Goal: Browse casually

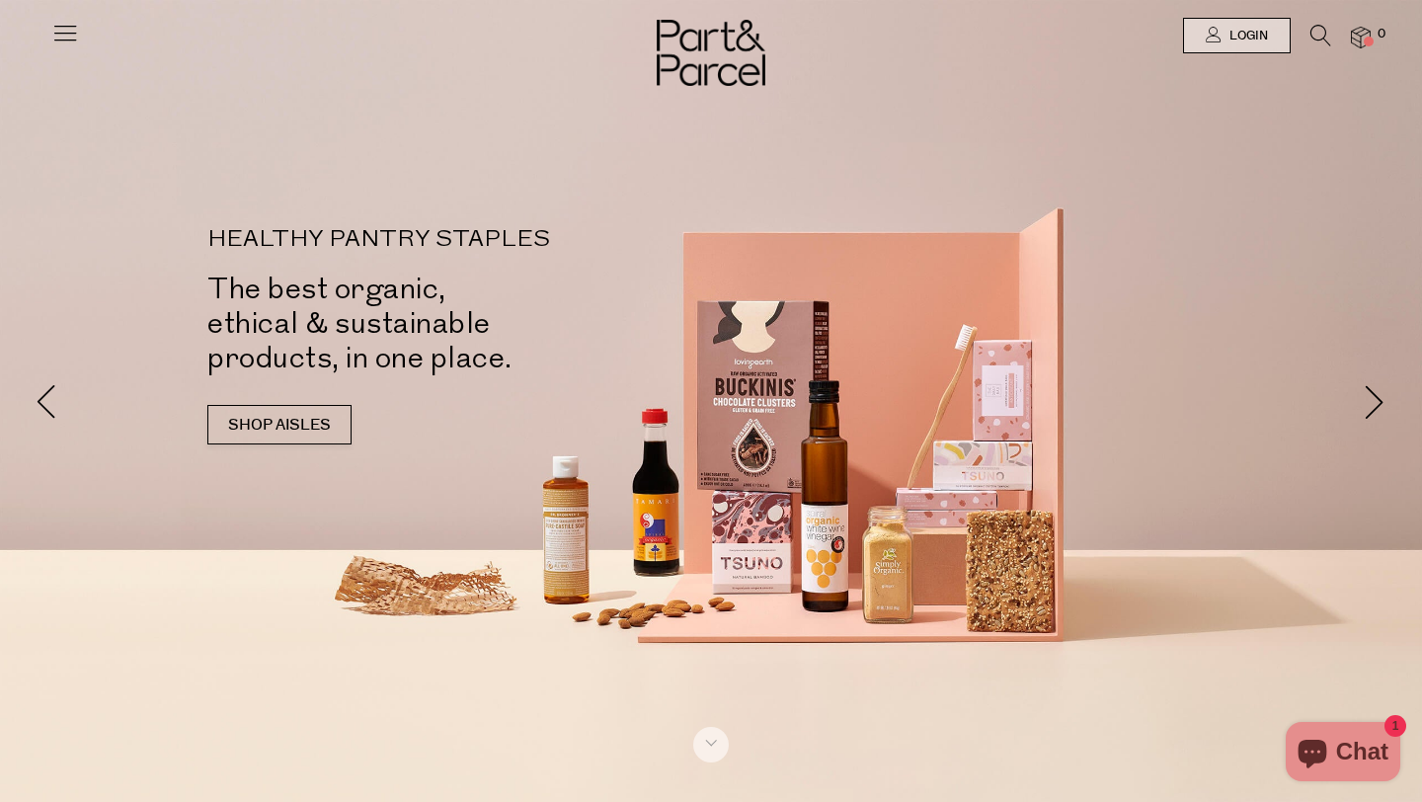
click at [58, 35] on icon at bounding box center [65, 33] width 28 height 28
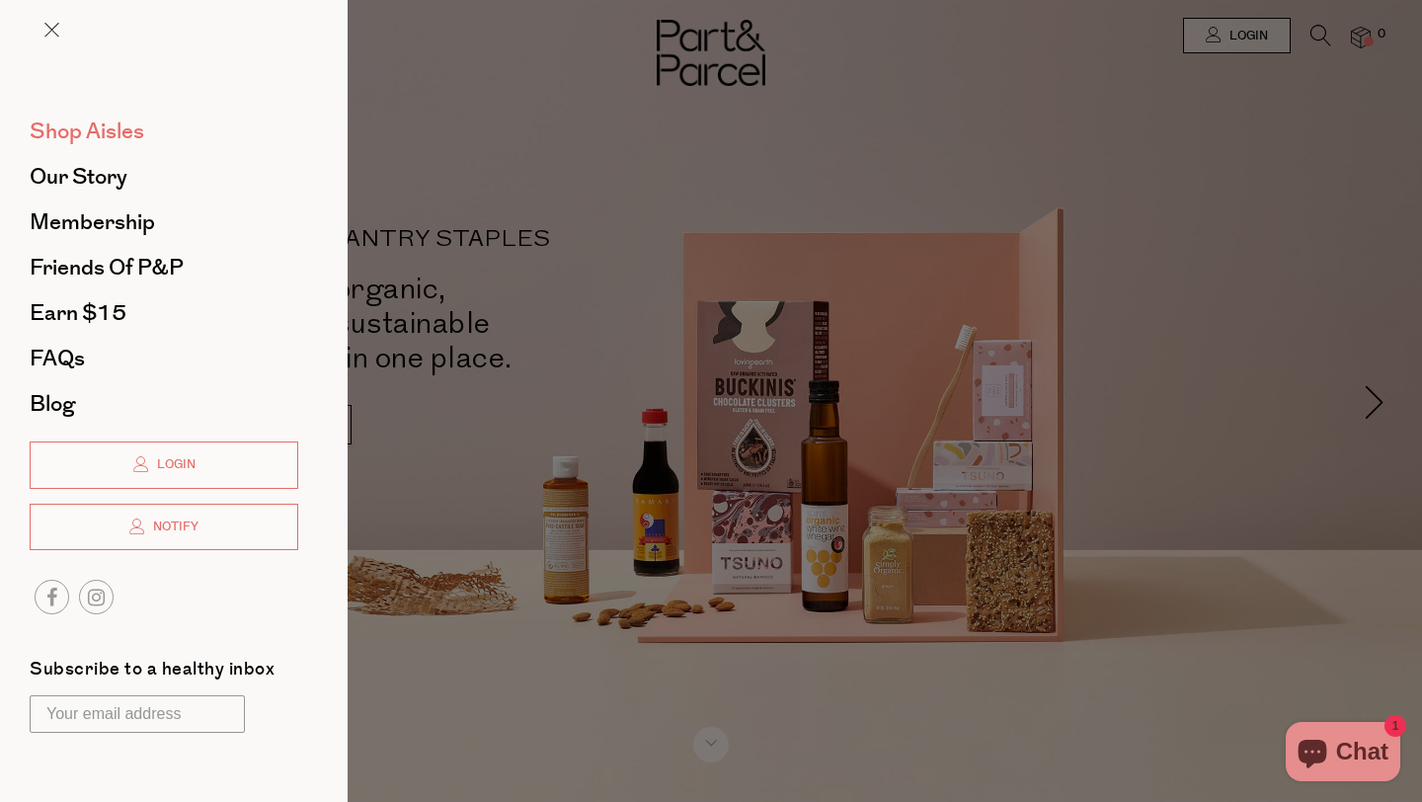
click at [109, 130] on span "Shop Aisles" at bounding box center [87, 132] width 115 height 32
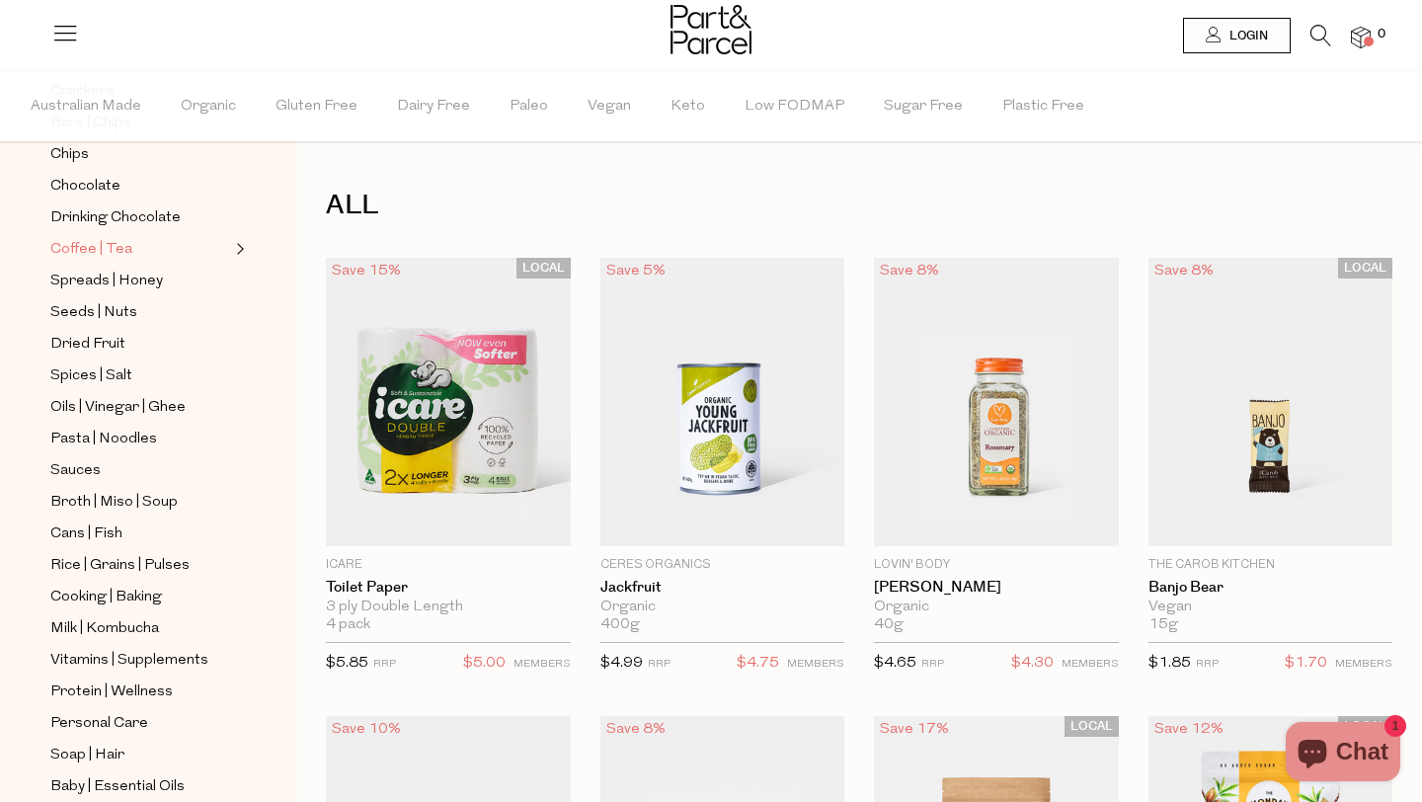
scroll to position [428, 0]
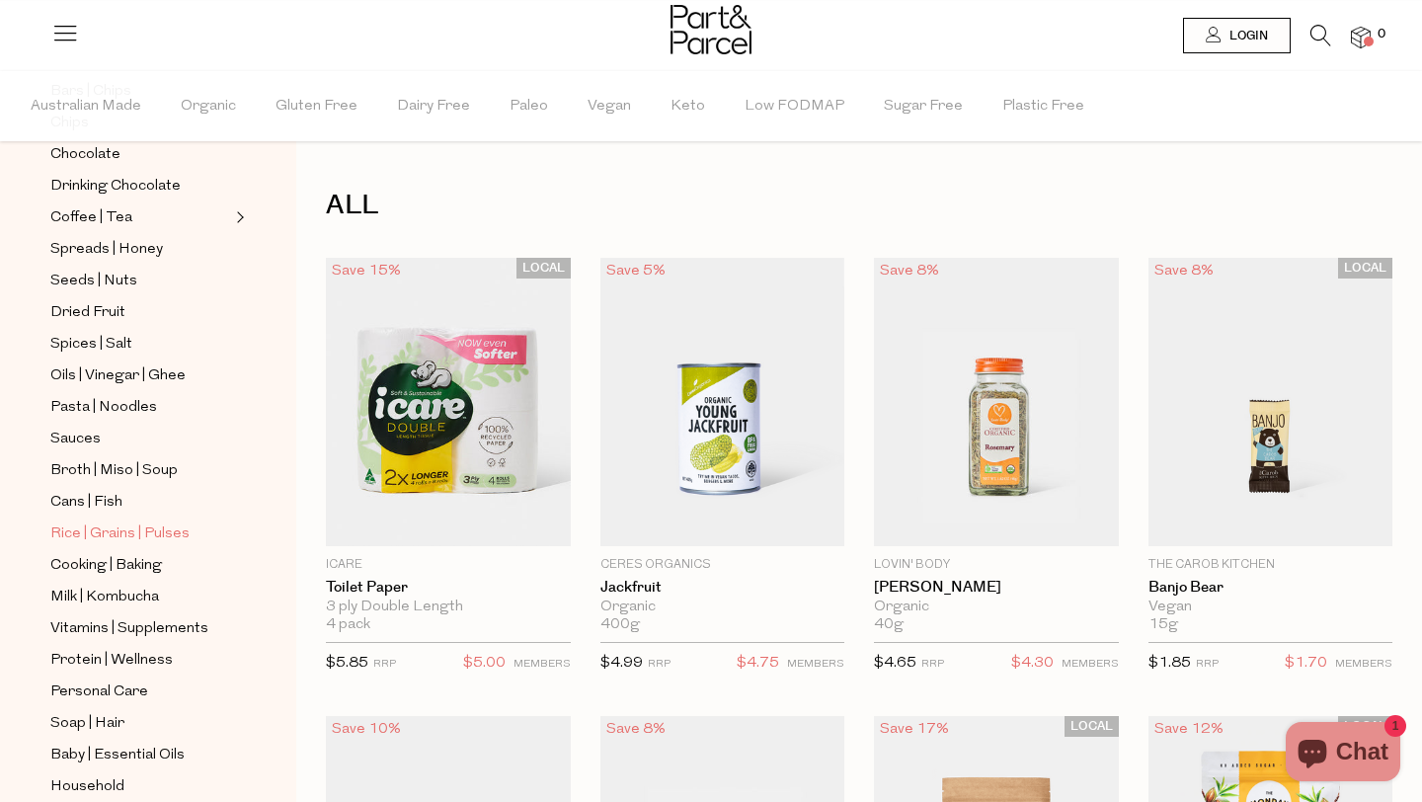
click at [165, 531] on span "Rice | Grains | Pulses" at bounding box center [119, 535] width 139 height 24
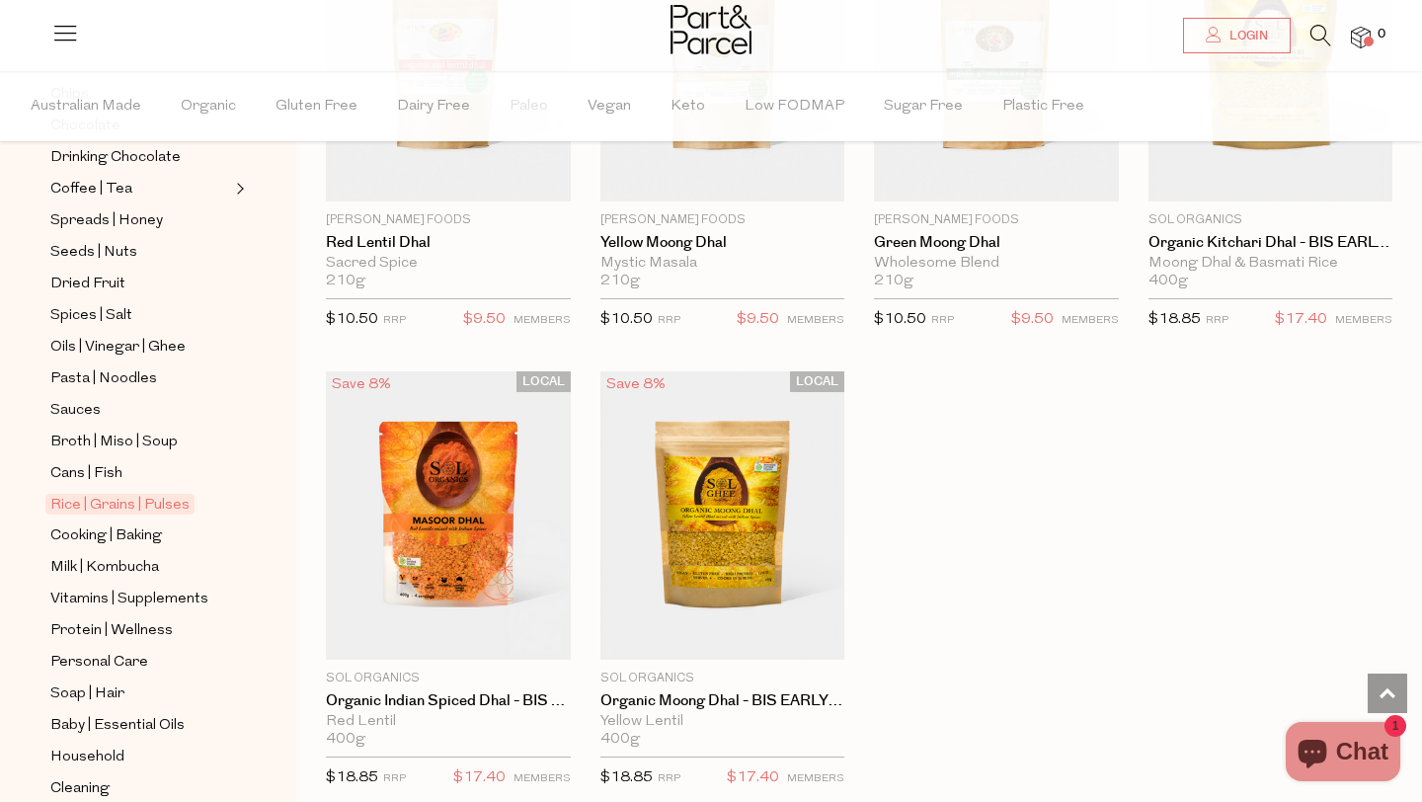
scroll to position [564, 0]
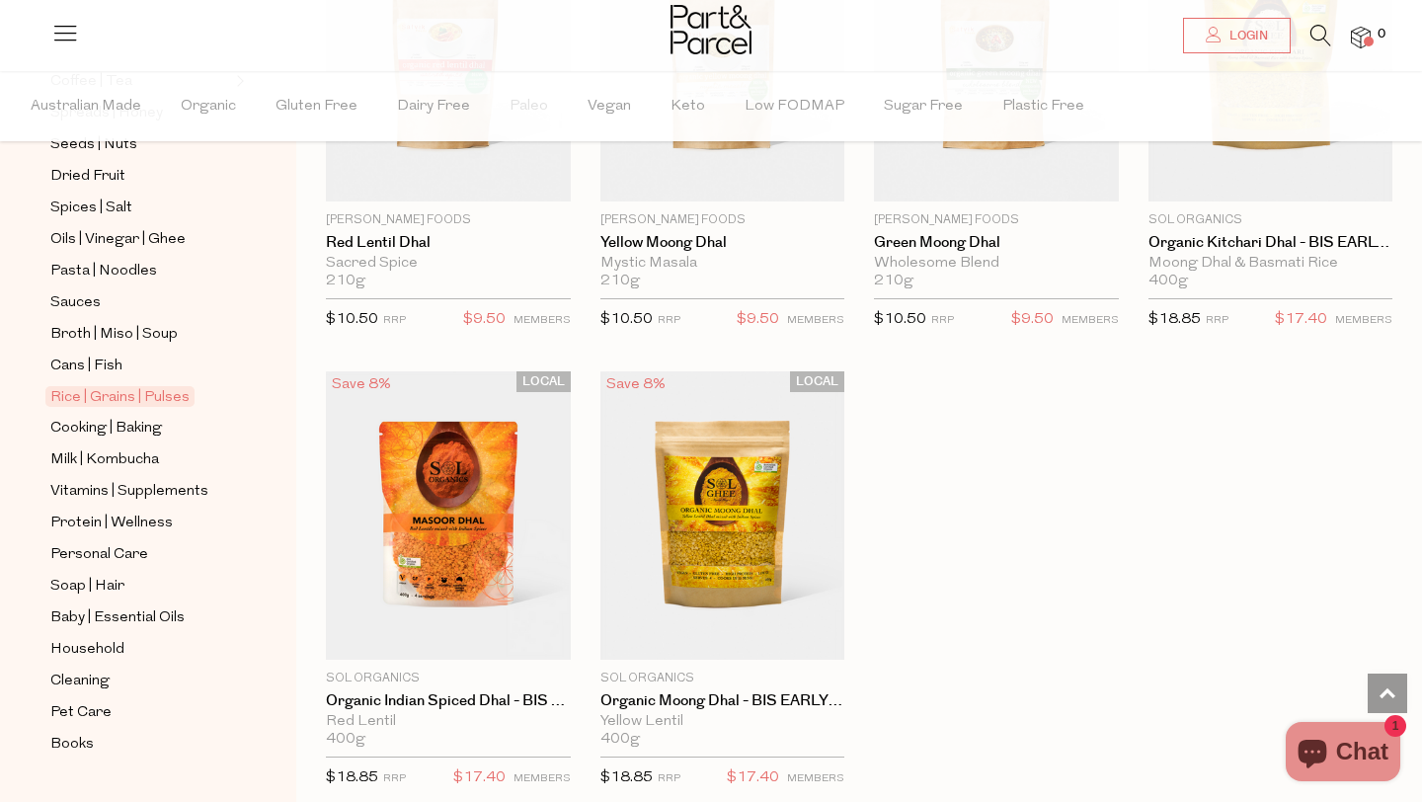
click at [71, 381] on ul "NEW IN Best Sellers Back In Stock Promotions Gifts | Hampers Muesli | Oats Snac…" at bounding box center [147, 223] width 211 height 1067
click at [73, 365] on span "Cans | Fish" at bounding box center [86, 367] width 72 height 24
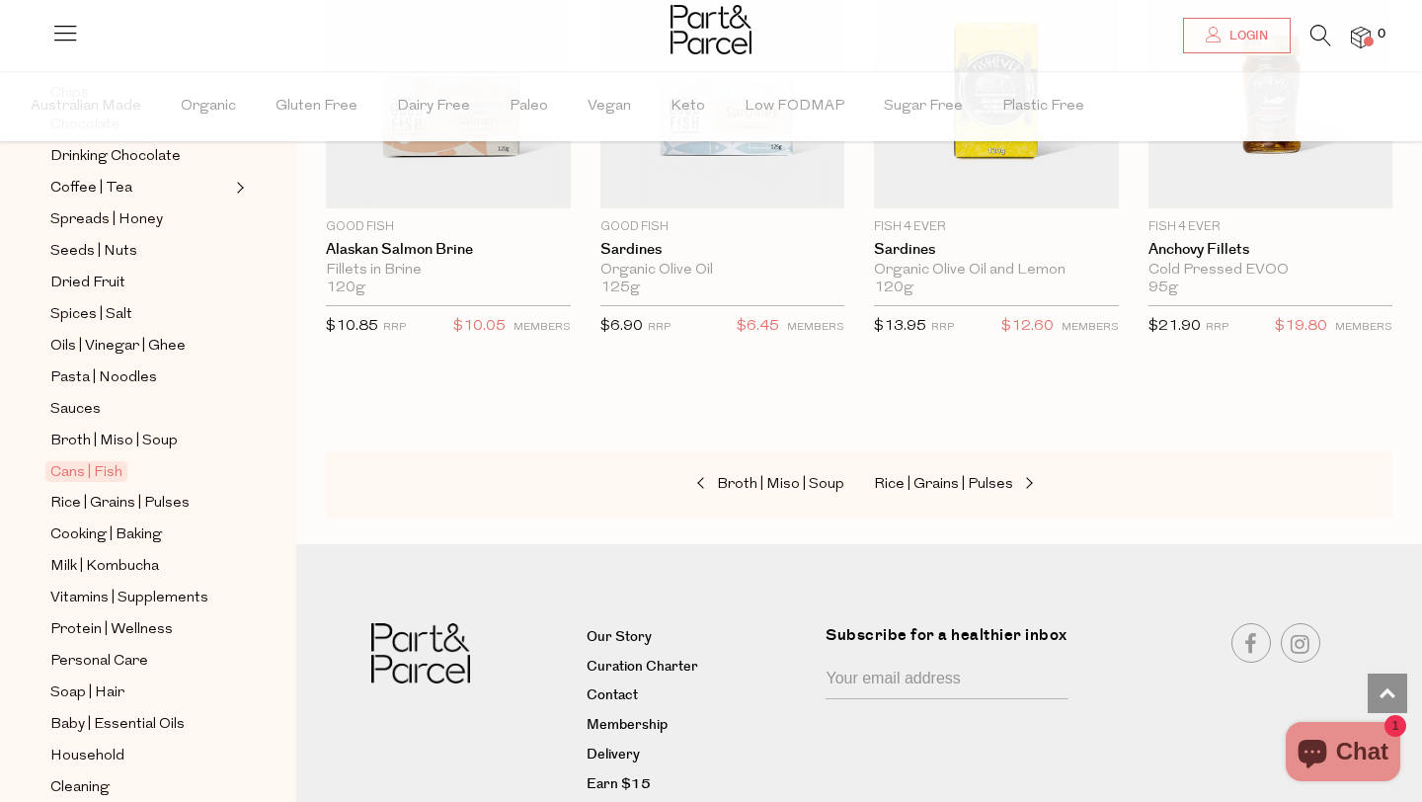
scroll to position [605, 0]
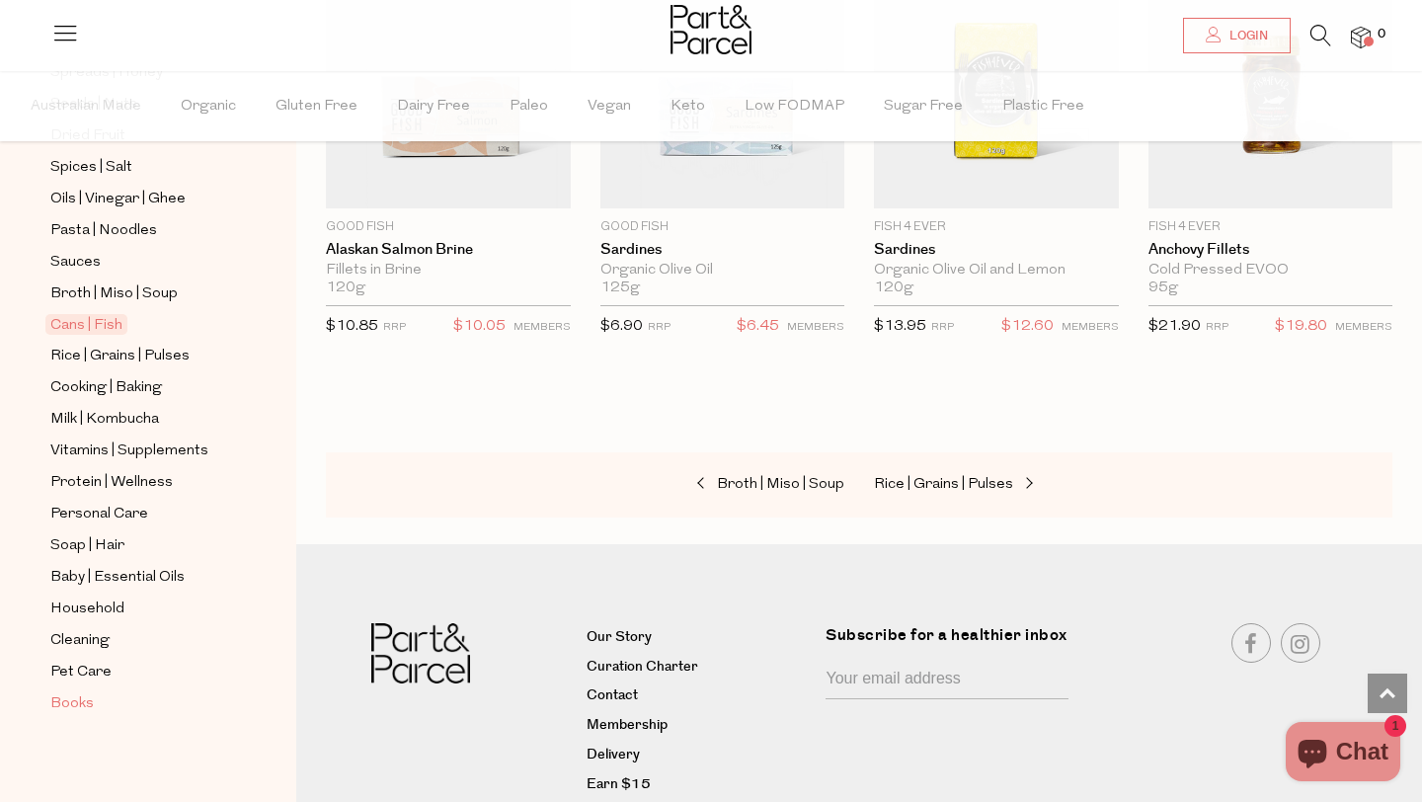
click at [67, 709] on span "Books" at bounding box center [71, 704] width 43 height 24
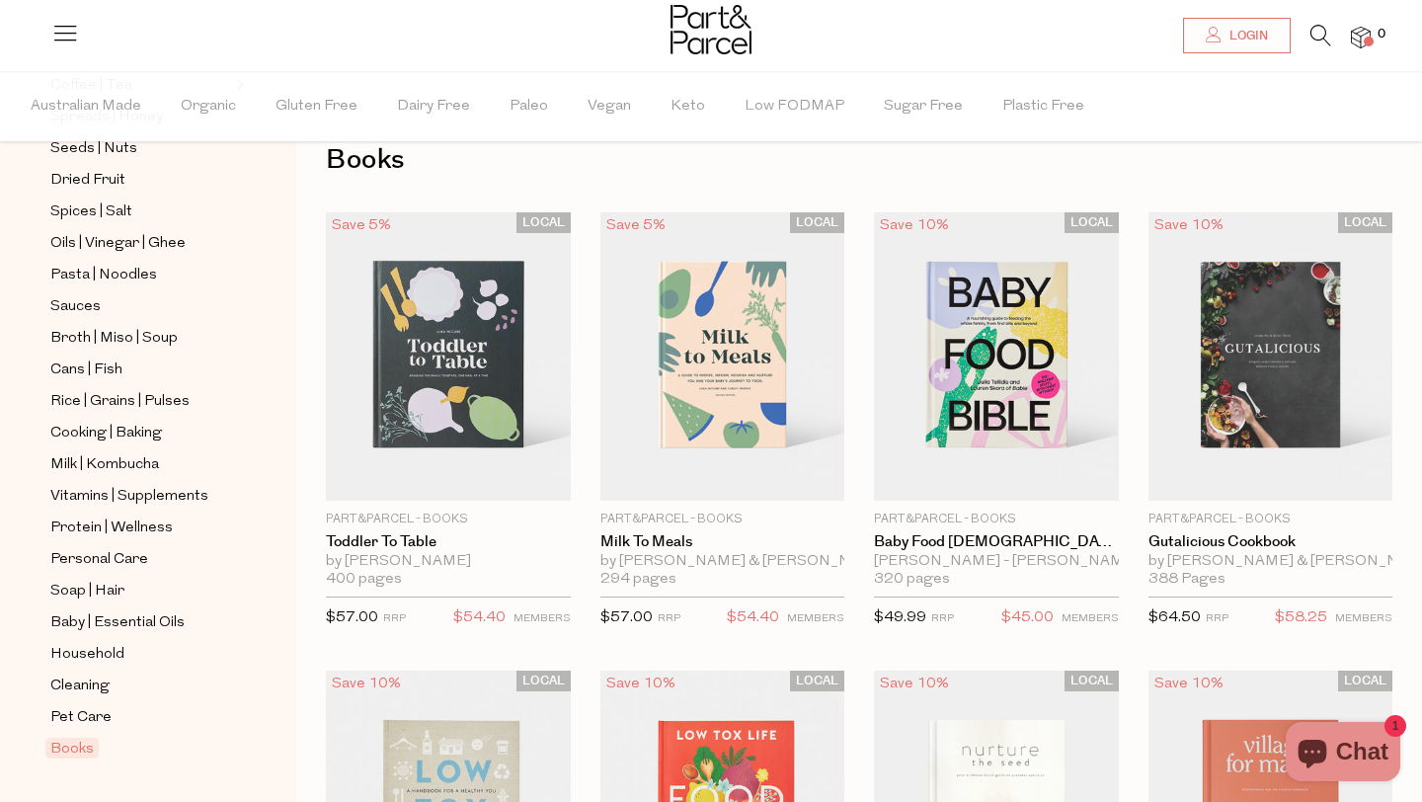
scroll to position [605, 0]
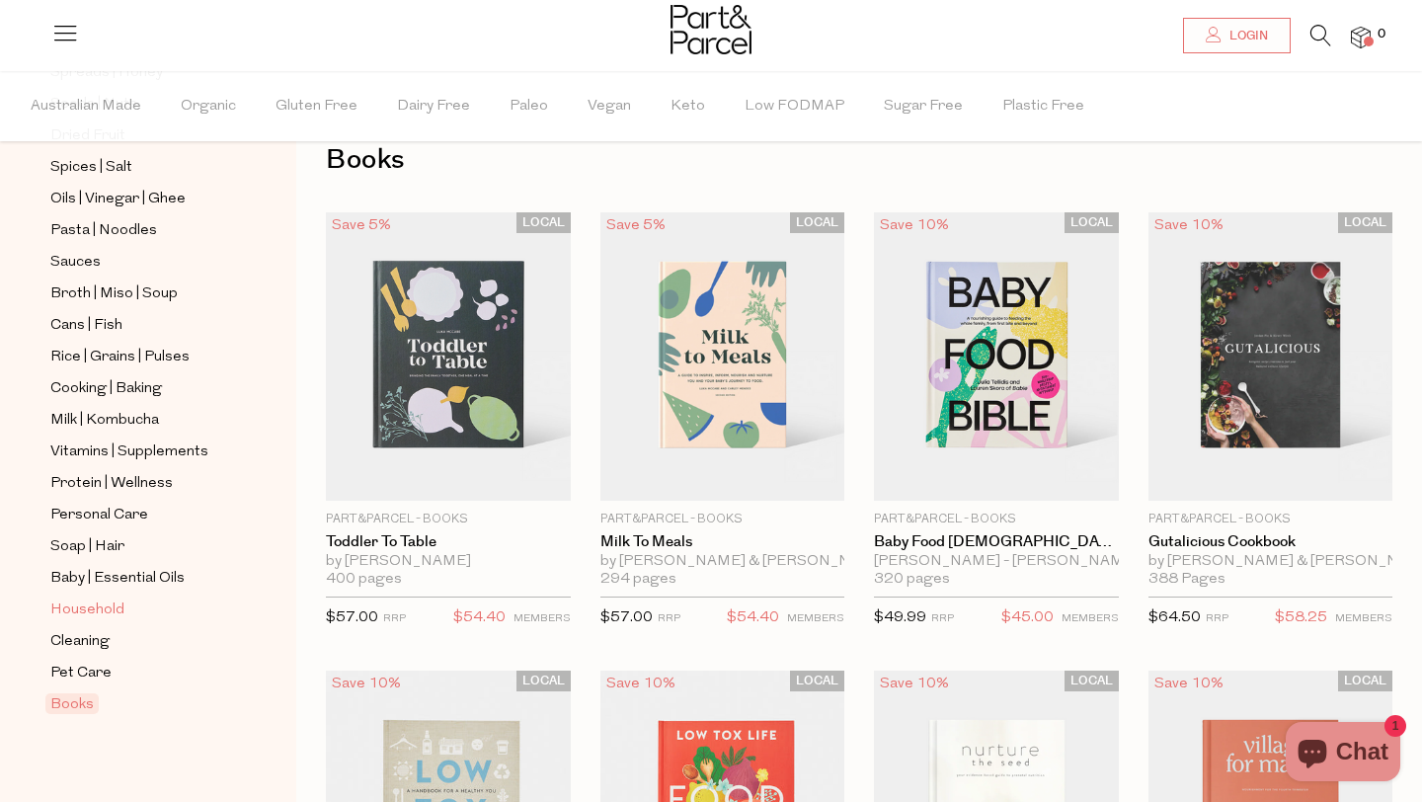
click at [74, 606] on span "Household" at bounding box center [87, 611] width 74 height 24
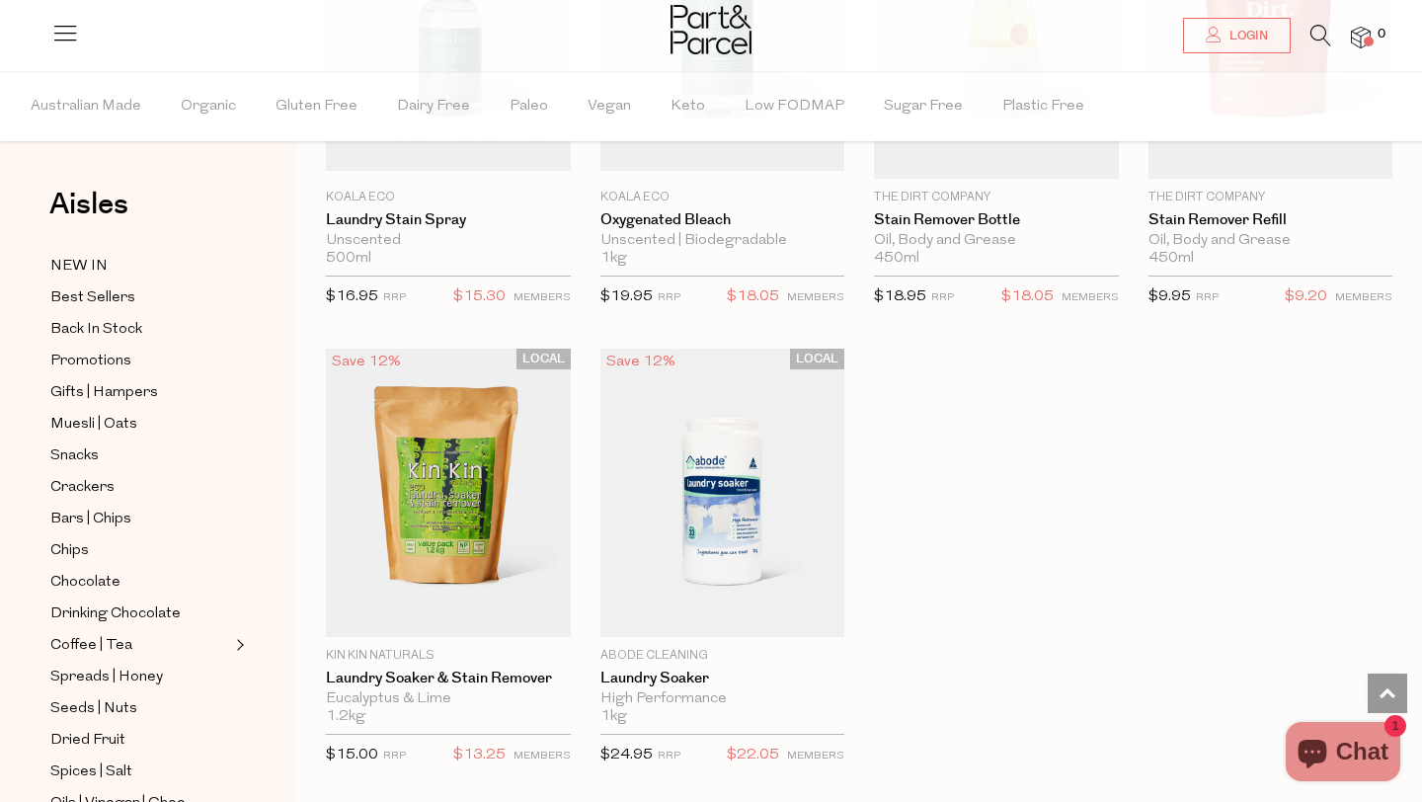
scroll to position [5442, 0]
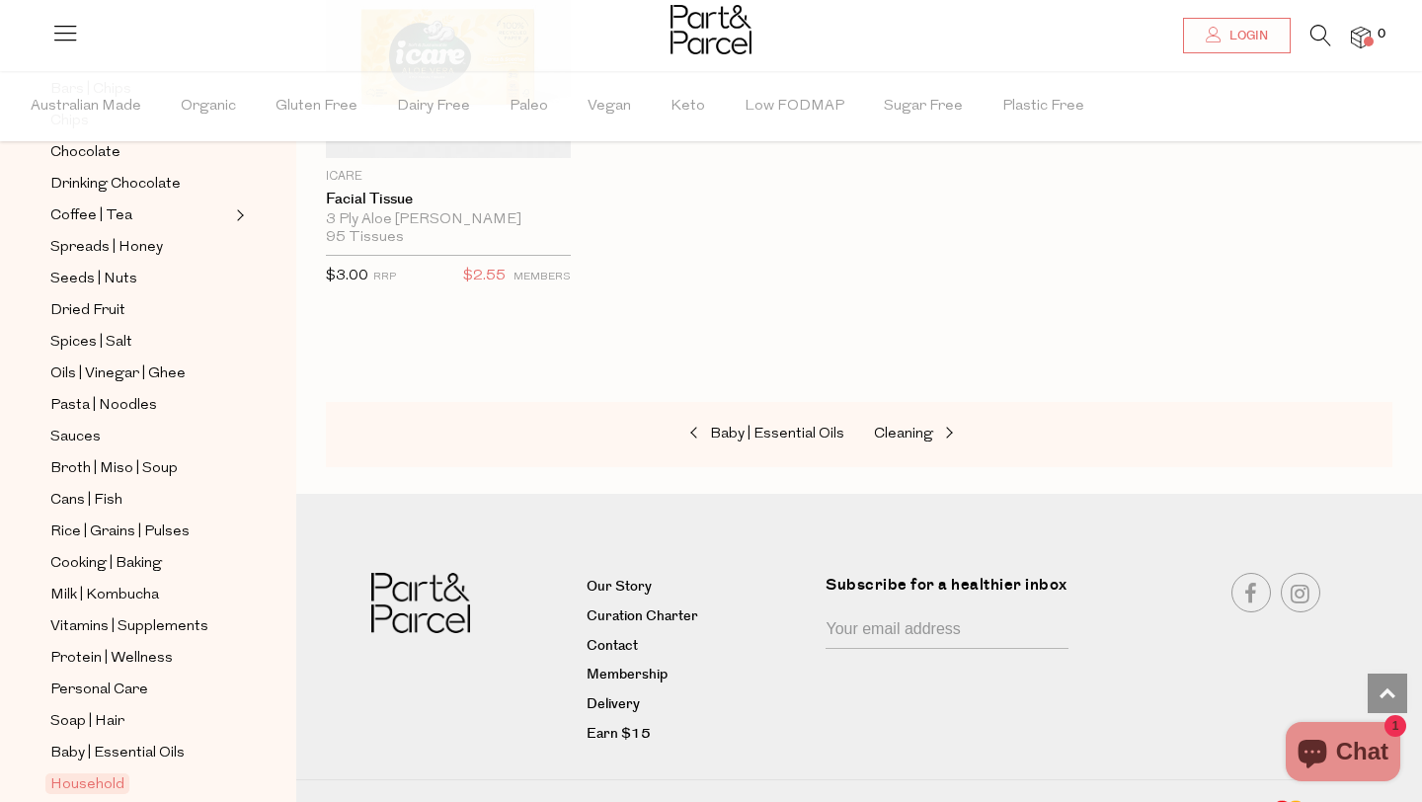
scroll to position [440, 0]
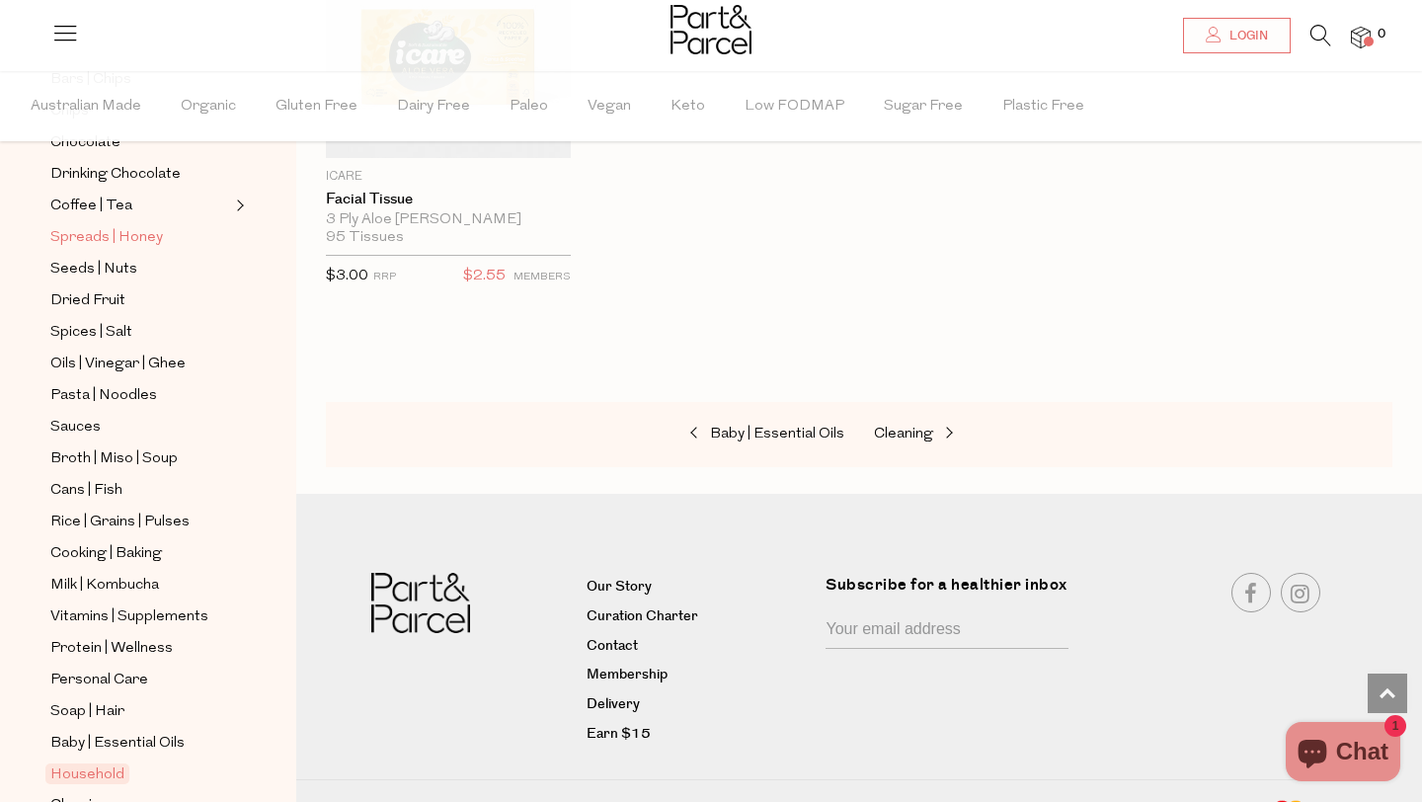
click at [126, 245] on span "Spreads | Honey" at bounding box center [106, 238] width 113 height 24
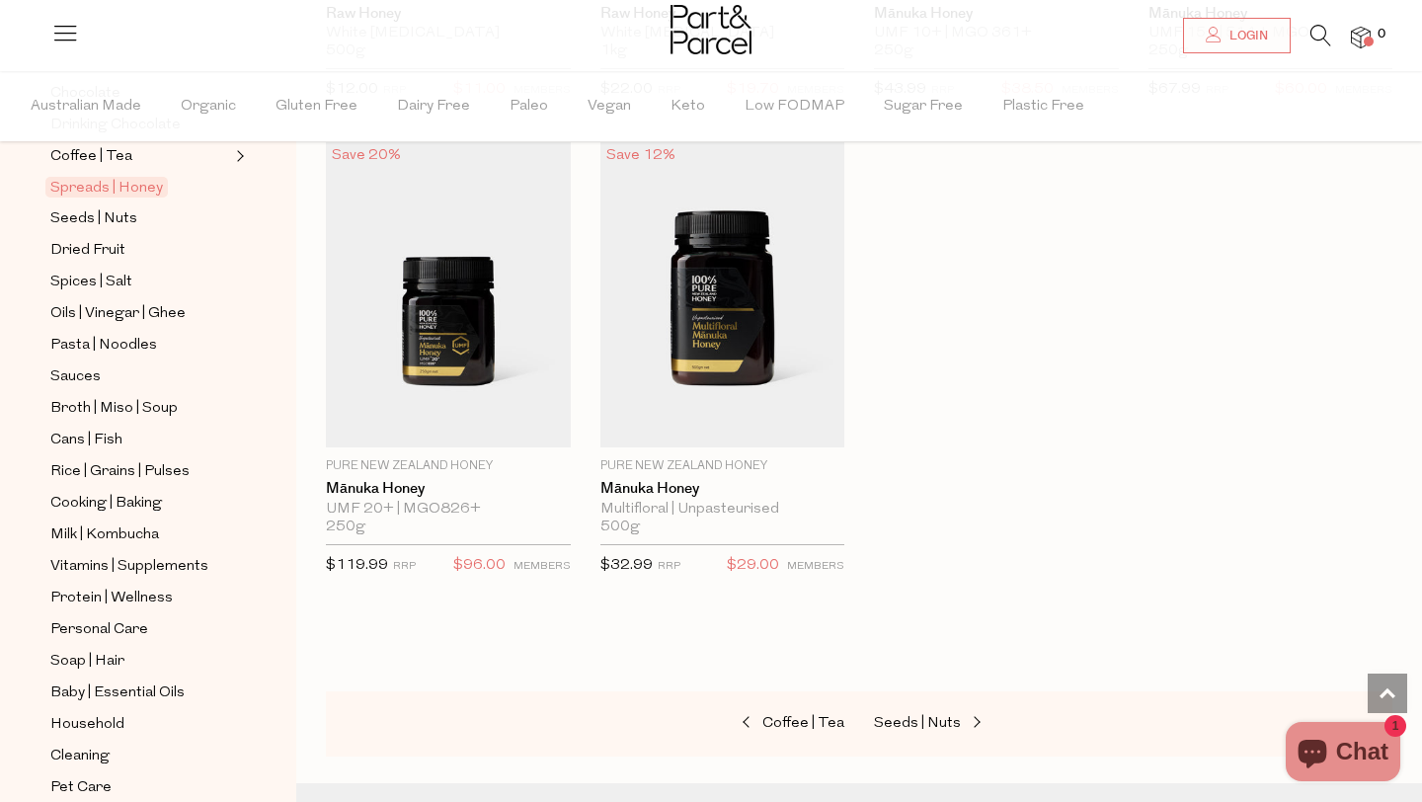
scroll to position [506, 0]
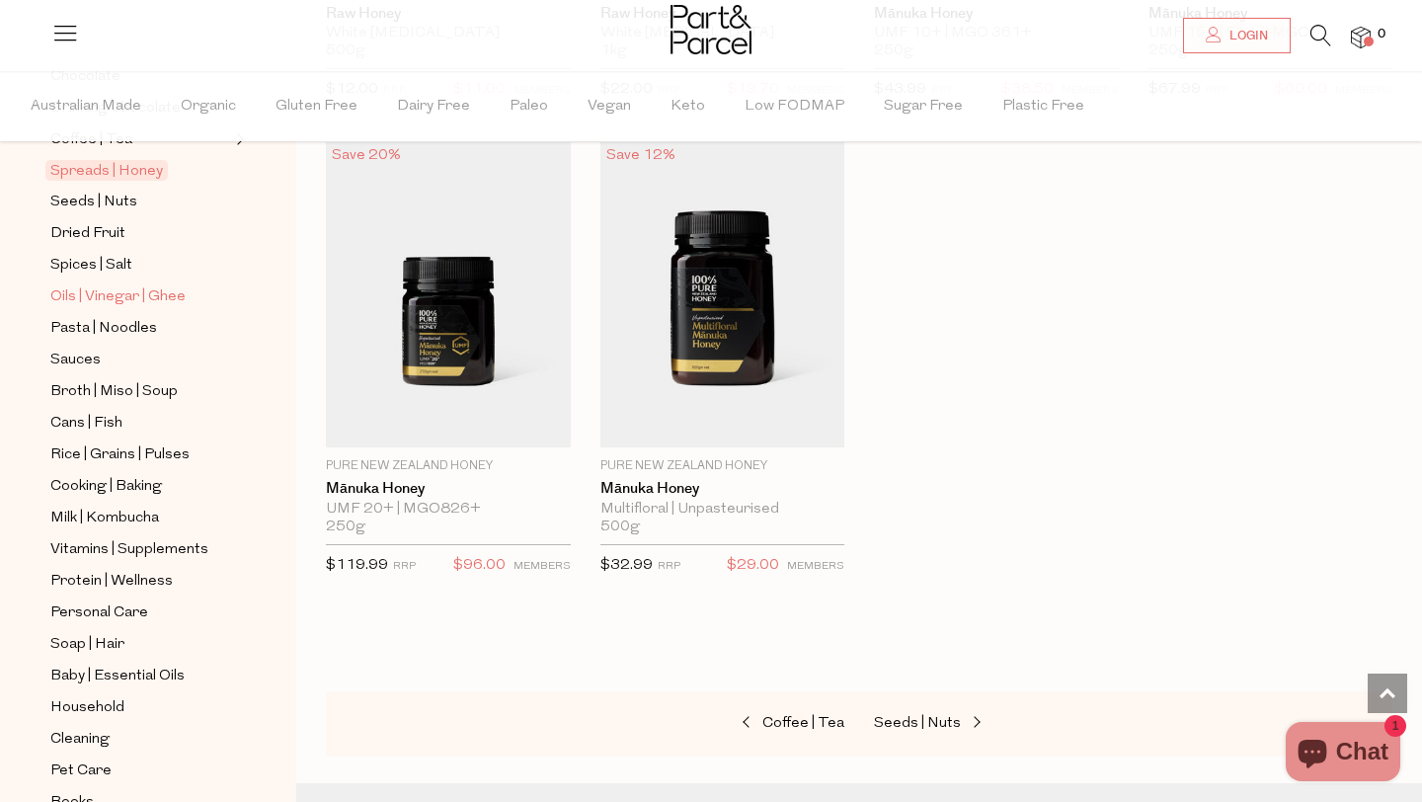
click at [160, 289] on span "Oils | Vinegar | Ghee" at bounding box center [117, 297] width 135 height 24
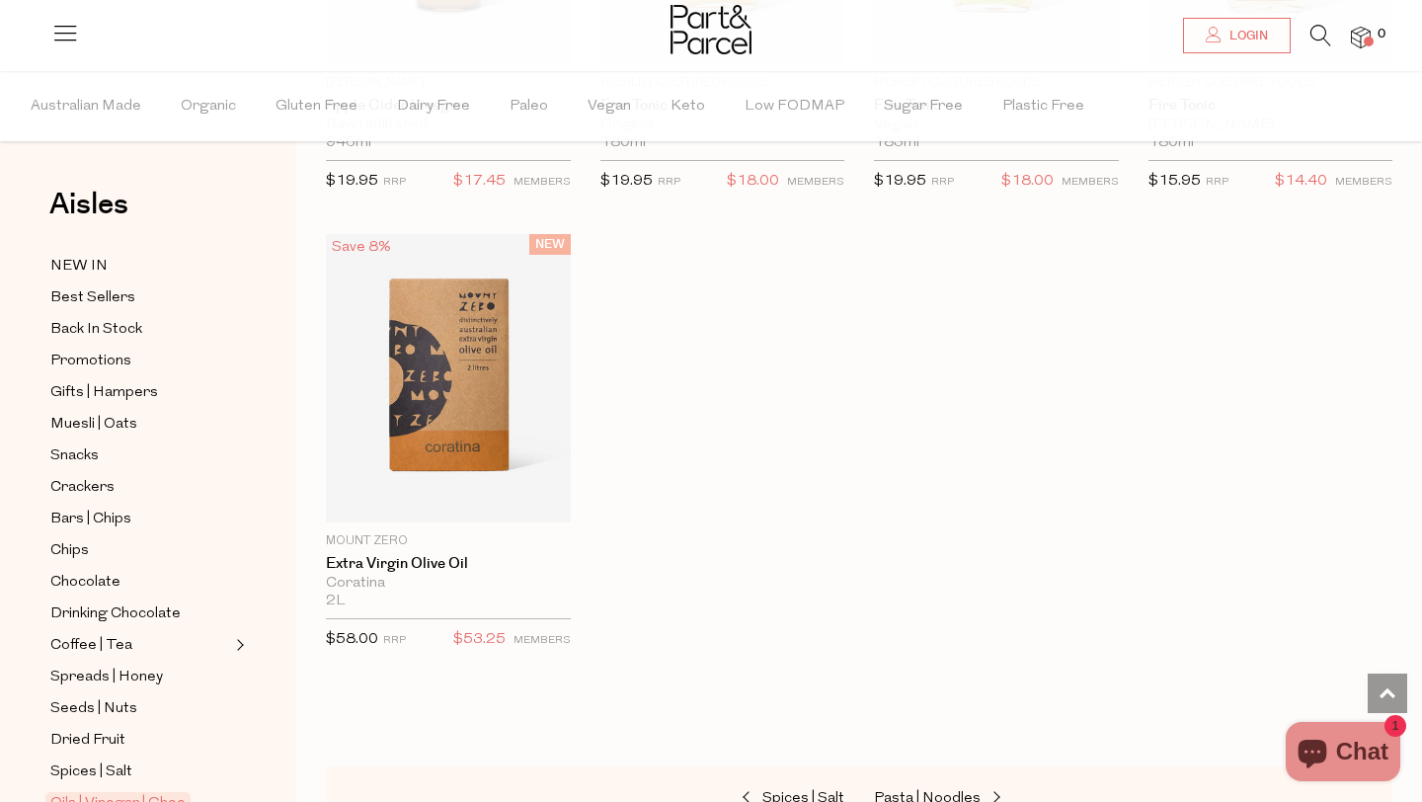
scroll to position [605, 0]
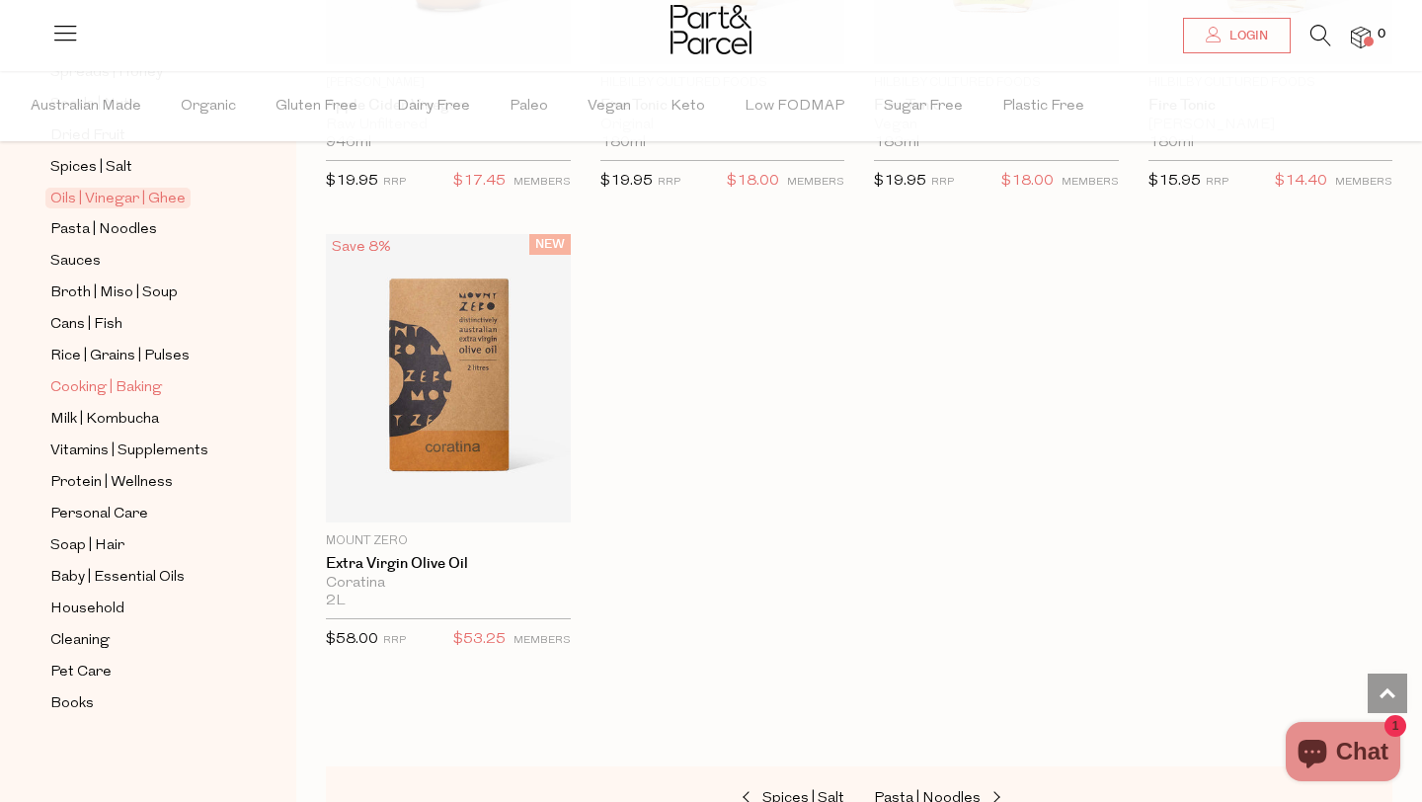
click at [166, 388] on link "Cooking | Baking" at bounding box center [140, 387] width 180 height 25
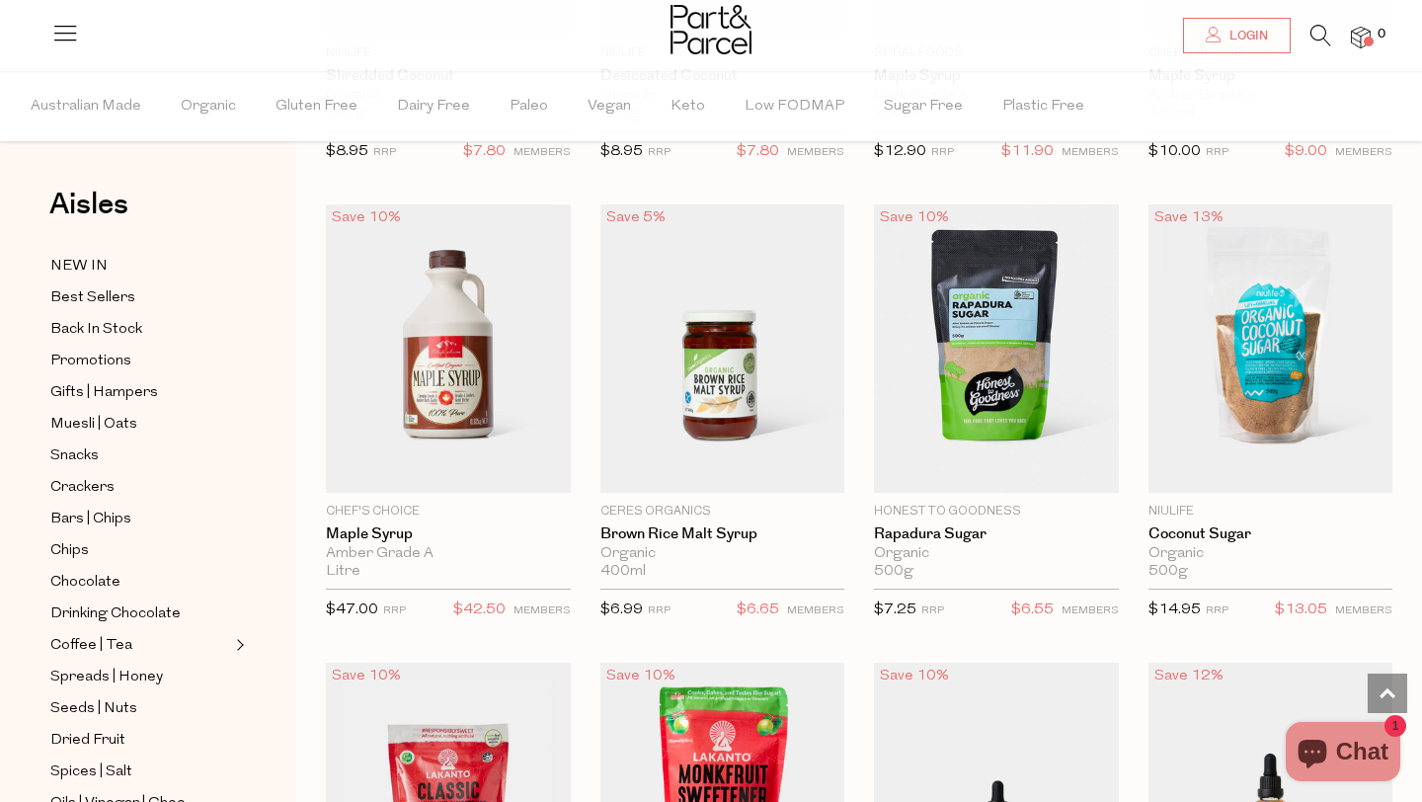
scroll to position [4195, 0]
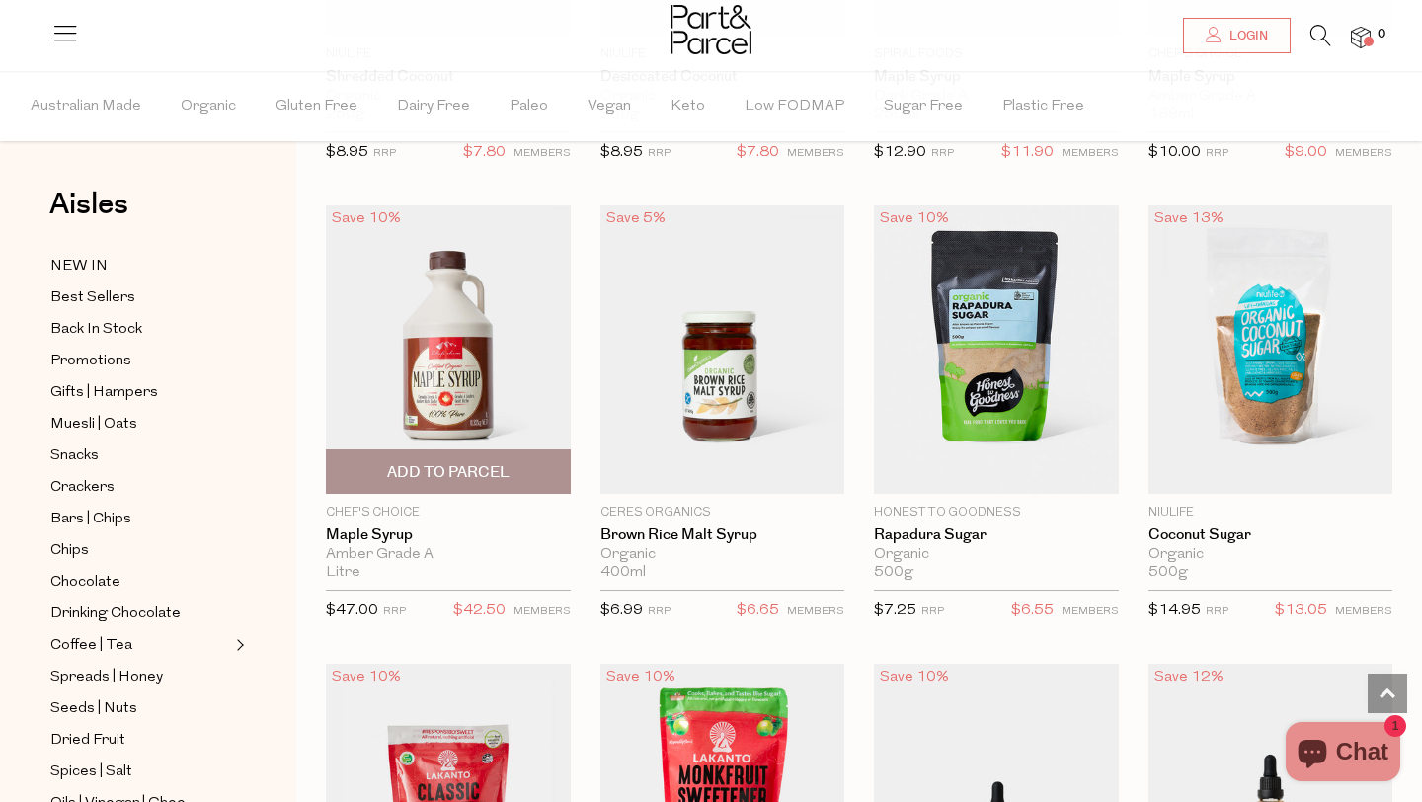
click at [523, 313] on img at bounding box center [448, 349] width 245 height 288
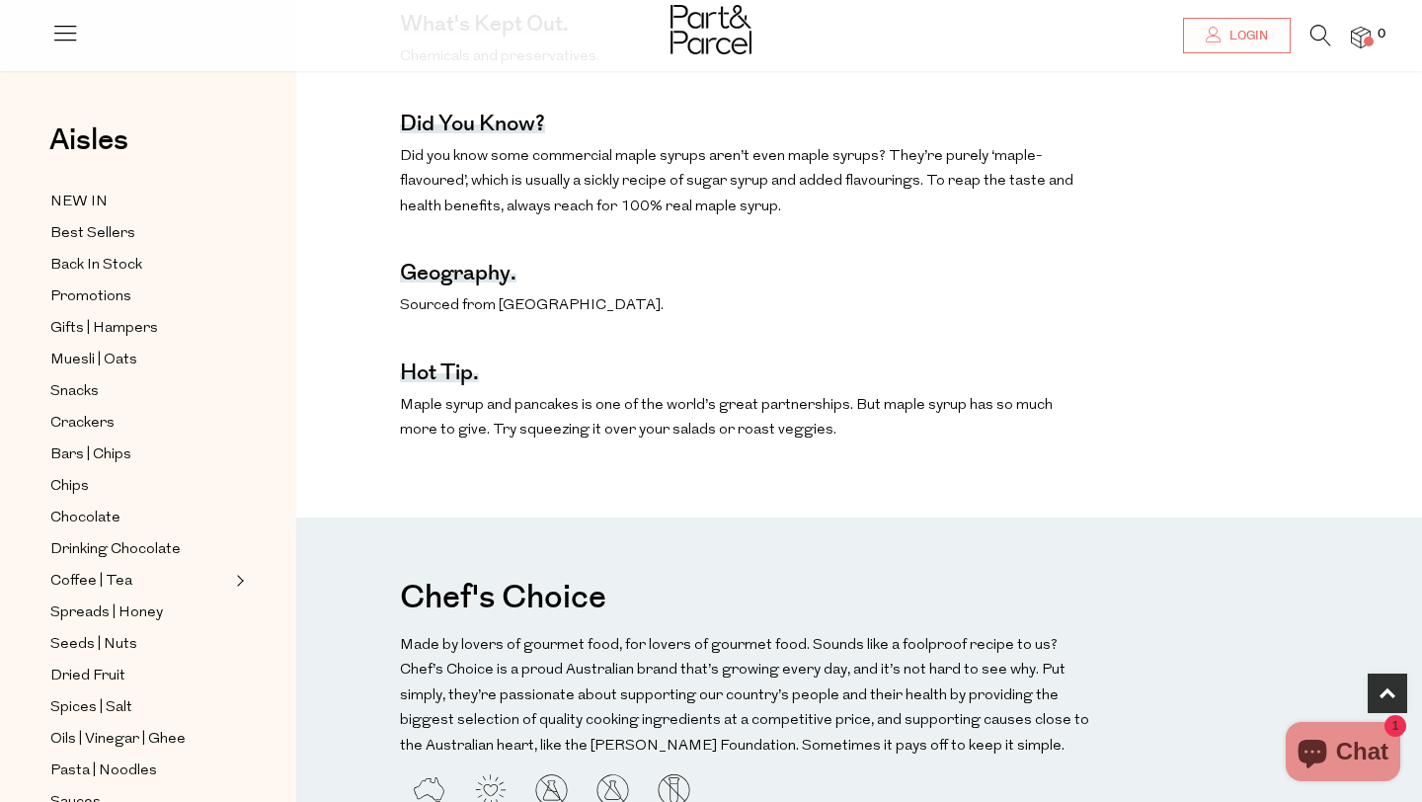
scroll to position [1121, 0]
